Goal: Find specific page/section: Find specific page/section

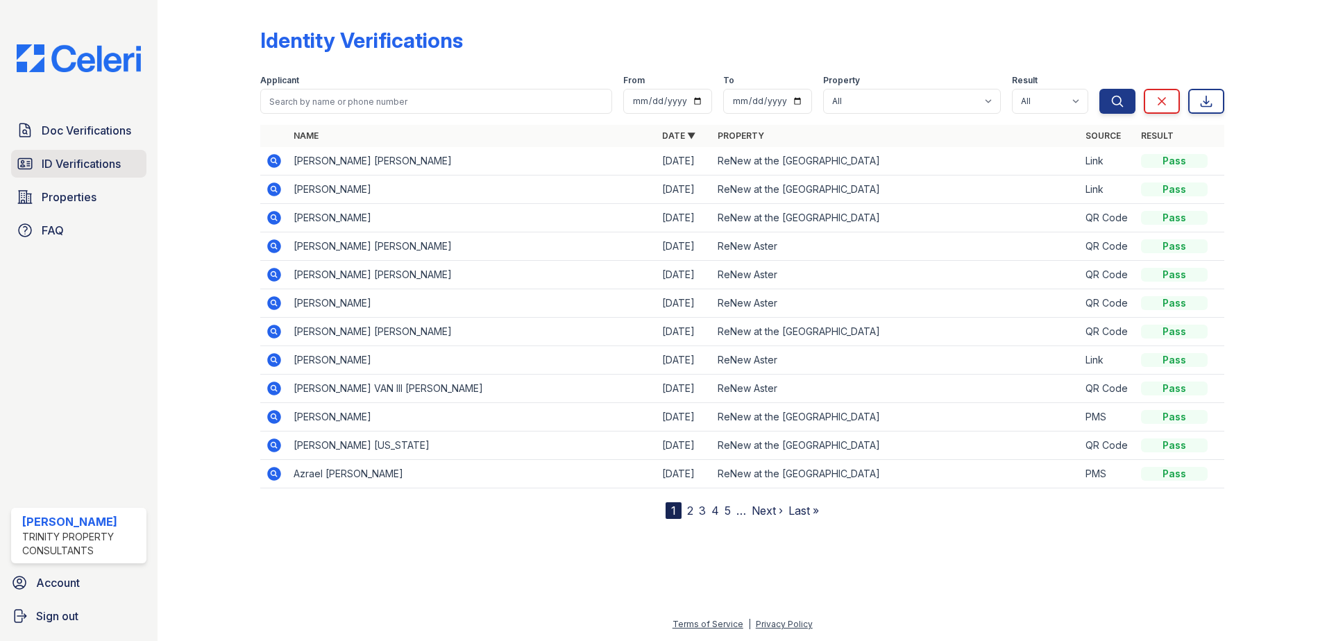
click at [103, 158] on span "ID Verifications" at bounding box center [81, 163] width 79 height 17
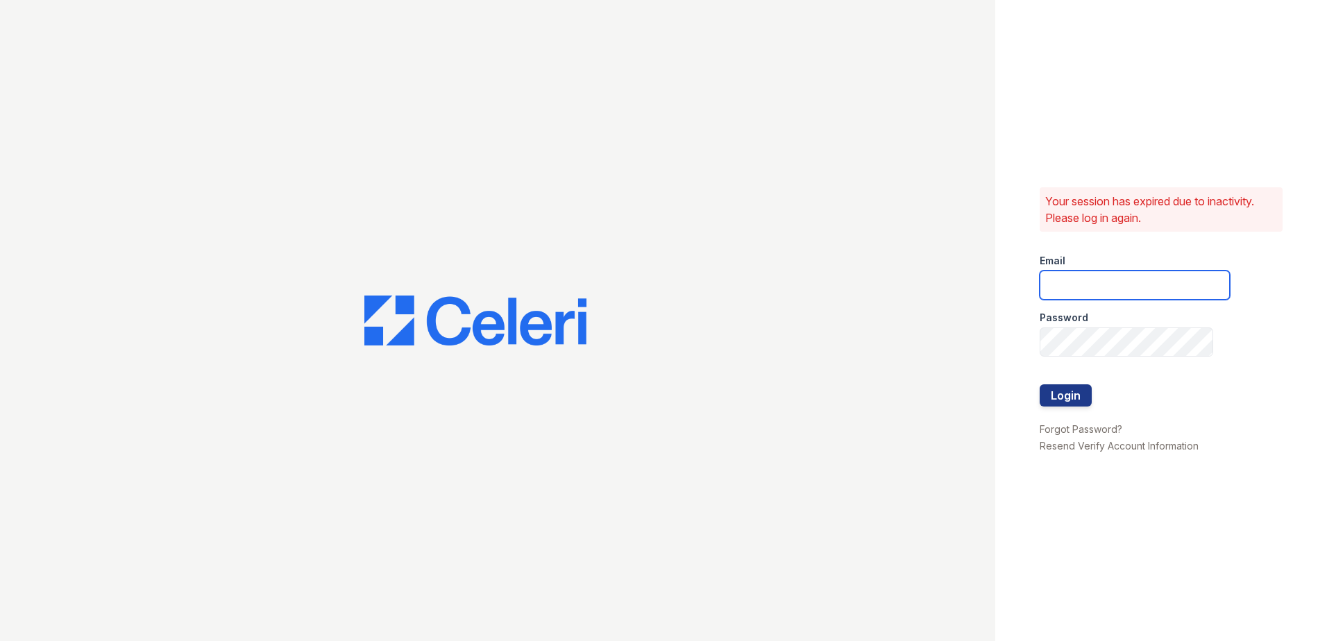
type input "sgasanov@trinity-pm.com"
click at [1057, 402] on button "Login" at bounding box center [1065, 395] width 52 height 22
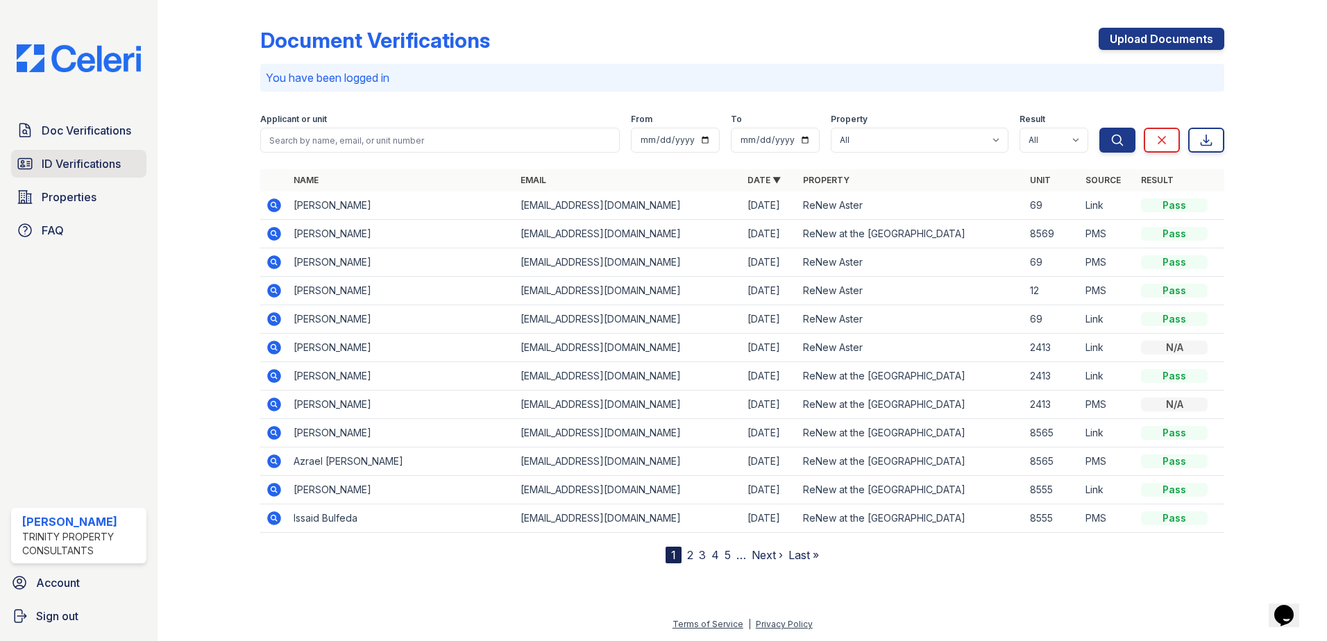
click at [115, 161] on span "ID Verifications" at bounding box center [81, 163] width 79 height 17
